Goal: Use online tool/utility: Utilize a website feature to perform a specific function

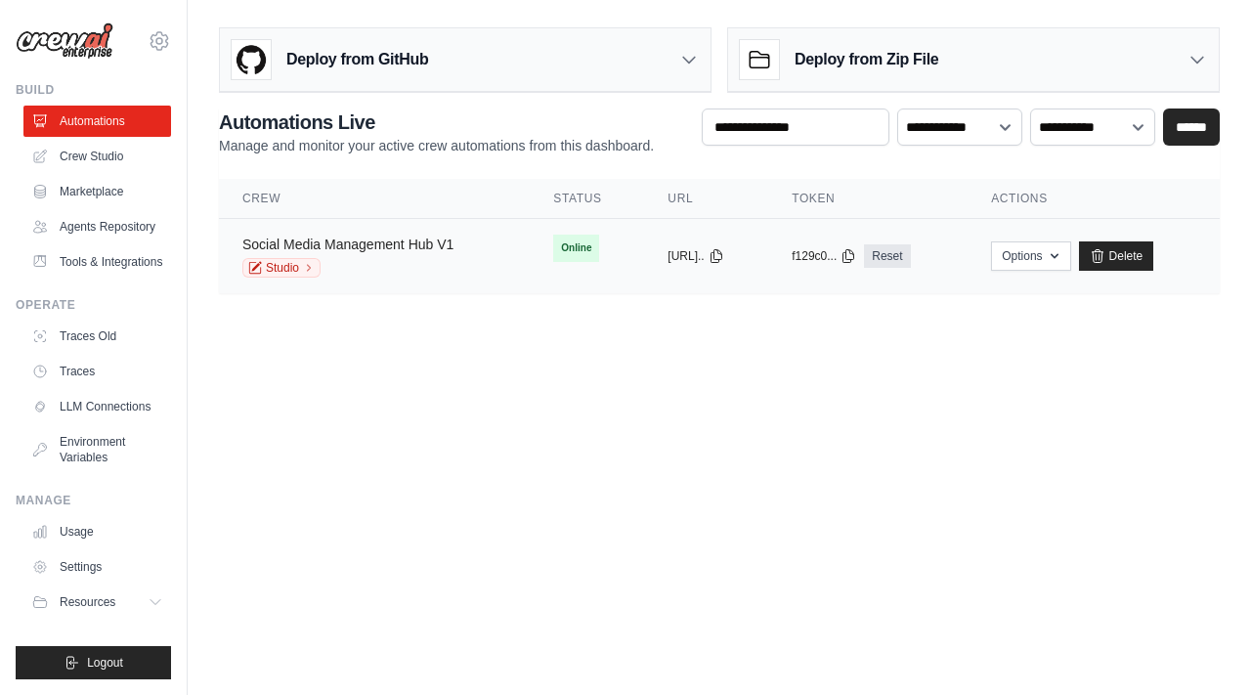
click at [401, 237] on link "Social Media Management Hub V1" at bounding box center [347, 245] width 211 height 16
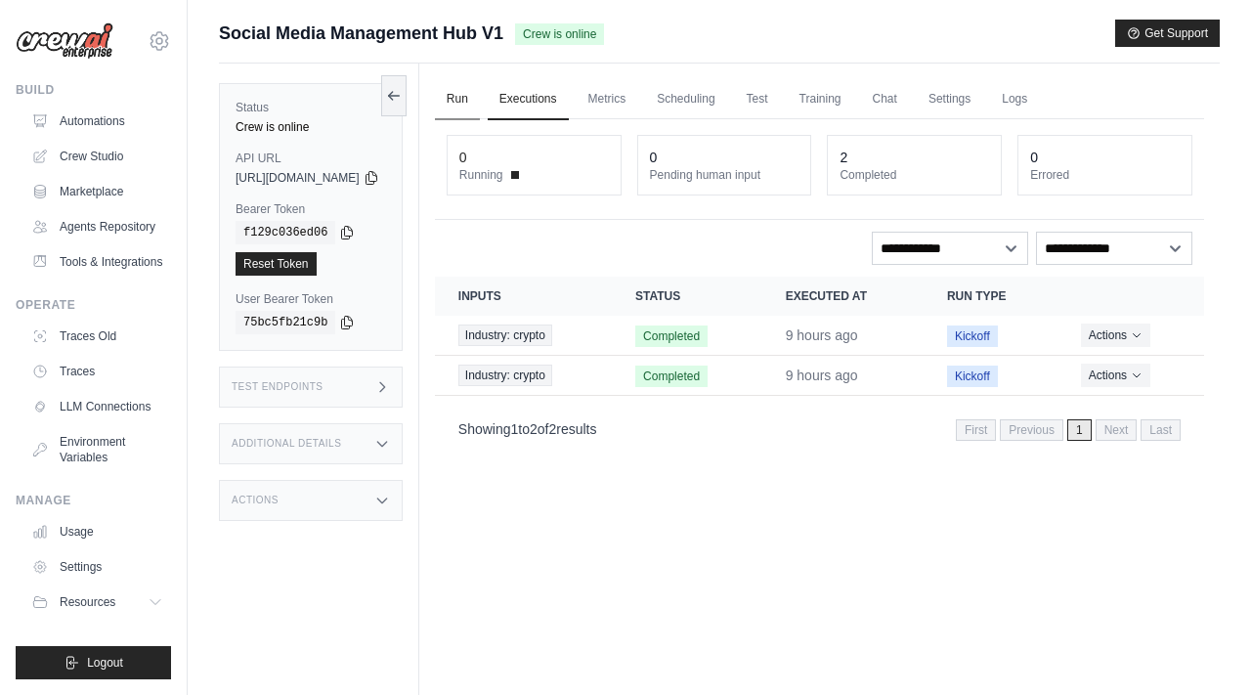
click at [480, 88] on link "Run" at bounding box center [457, 99] width 45 height 41
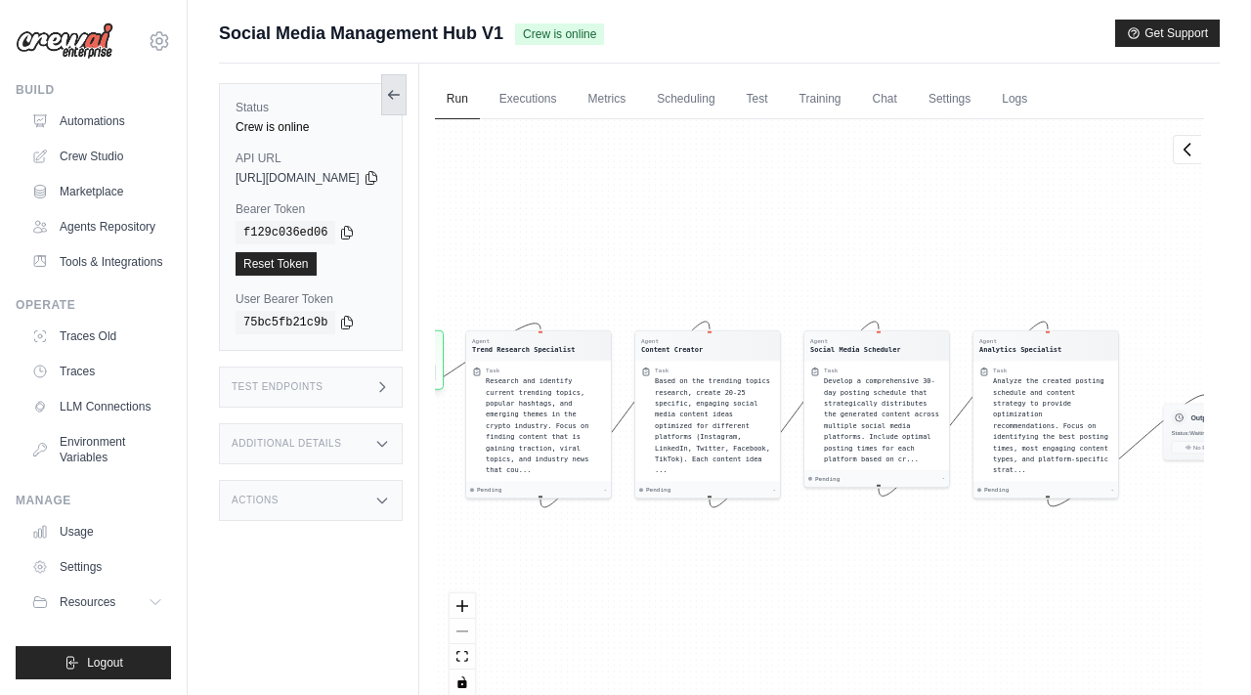
click at [402, 96] on icon at bounding box center [394, 95] width 16 height 16
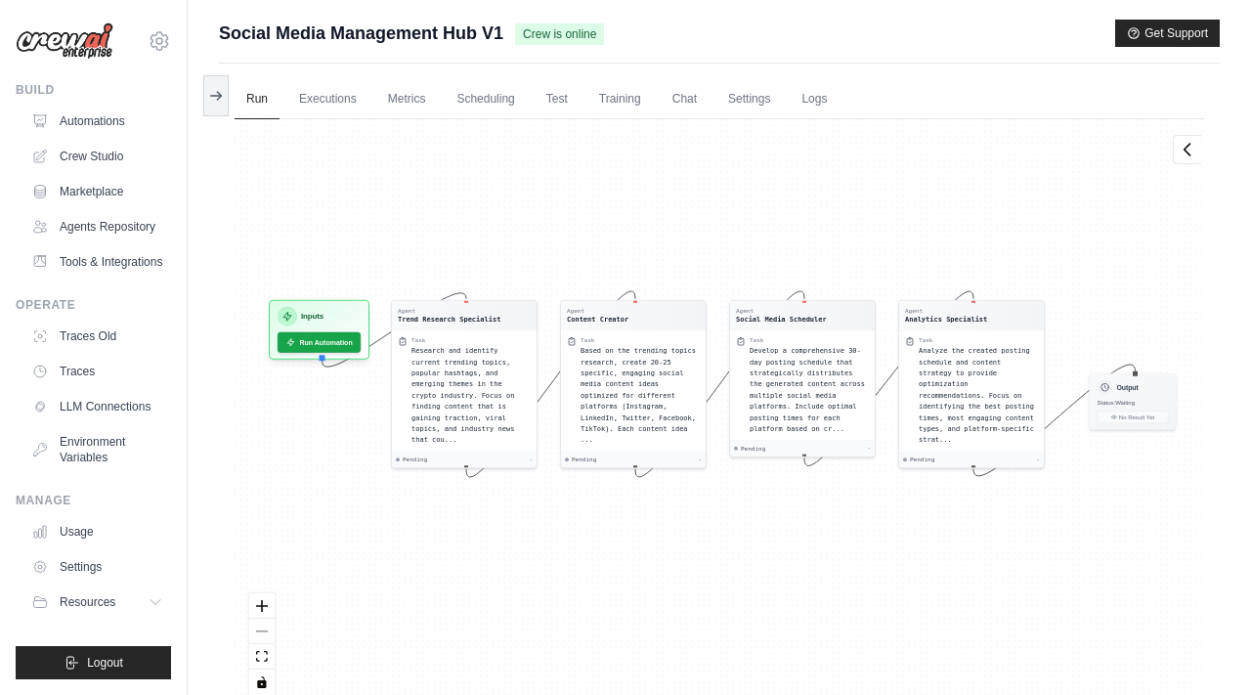
drag, startPoint x: 502, startPoint y: 243, endPoint x: 628, endPoint y: 213, distance: 129.7
click at [628, 213] on div "Agent Trend Research Specialist Task Research and identify current trending top…" at bounding box center [720, 414] width 970 height 590
